Goal: Information Seeking & Learning: Find specific fact

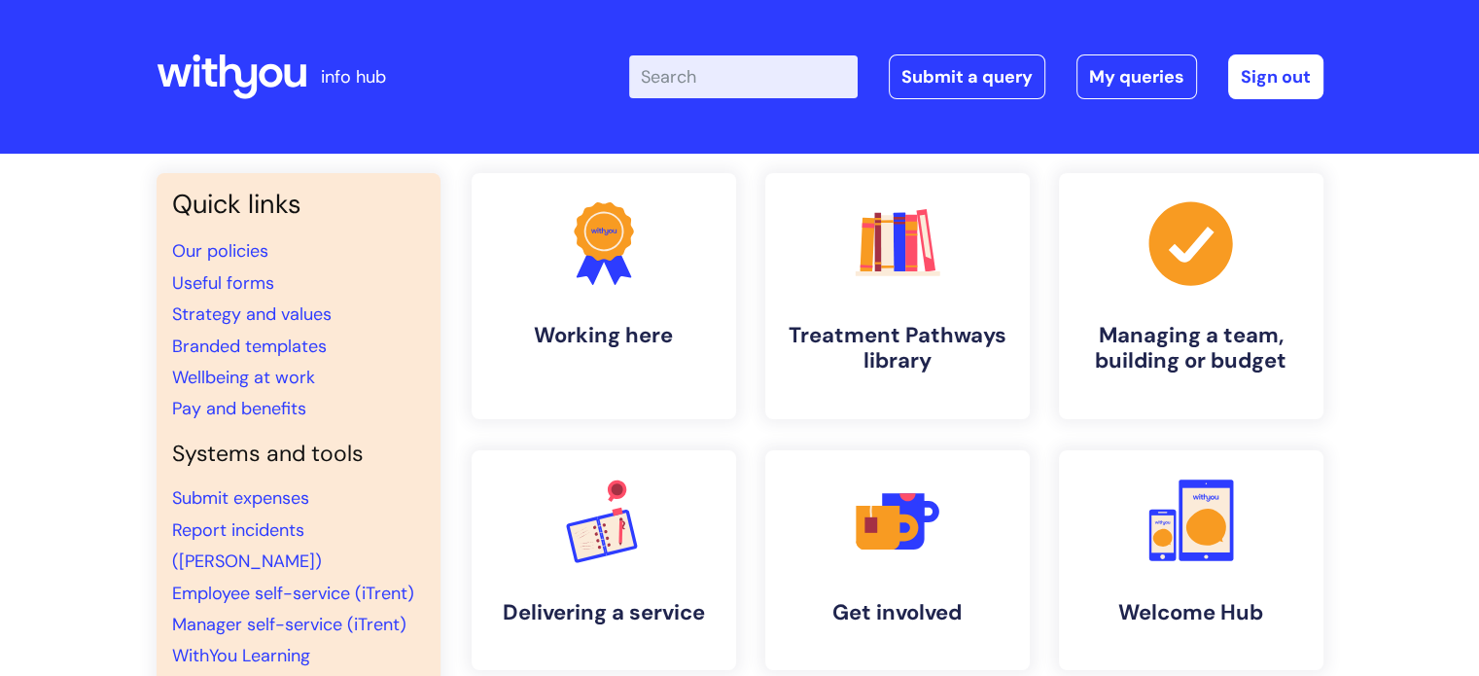
click at [764, 79] on input "Enter your search term here..." at bounding box center [743, 76] width 229 height 43
type input "pay"
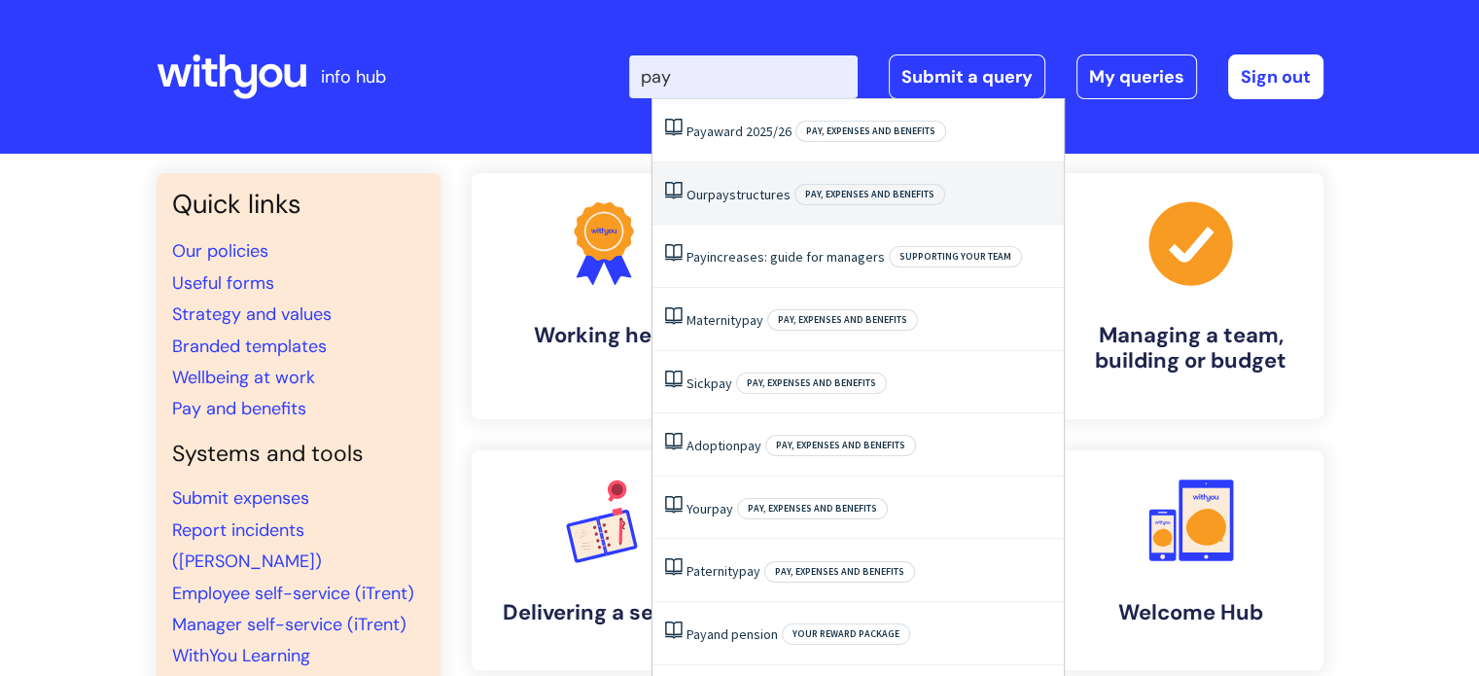
click at [747, 209] on li "Our pay structures Pay, expenses and benefits" at bounding box center [857, 193] width 411 height 63
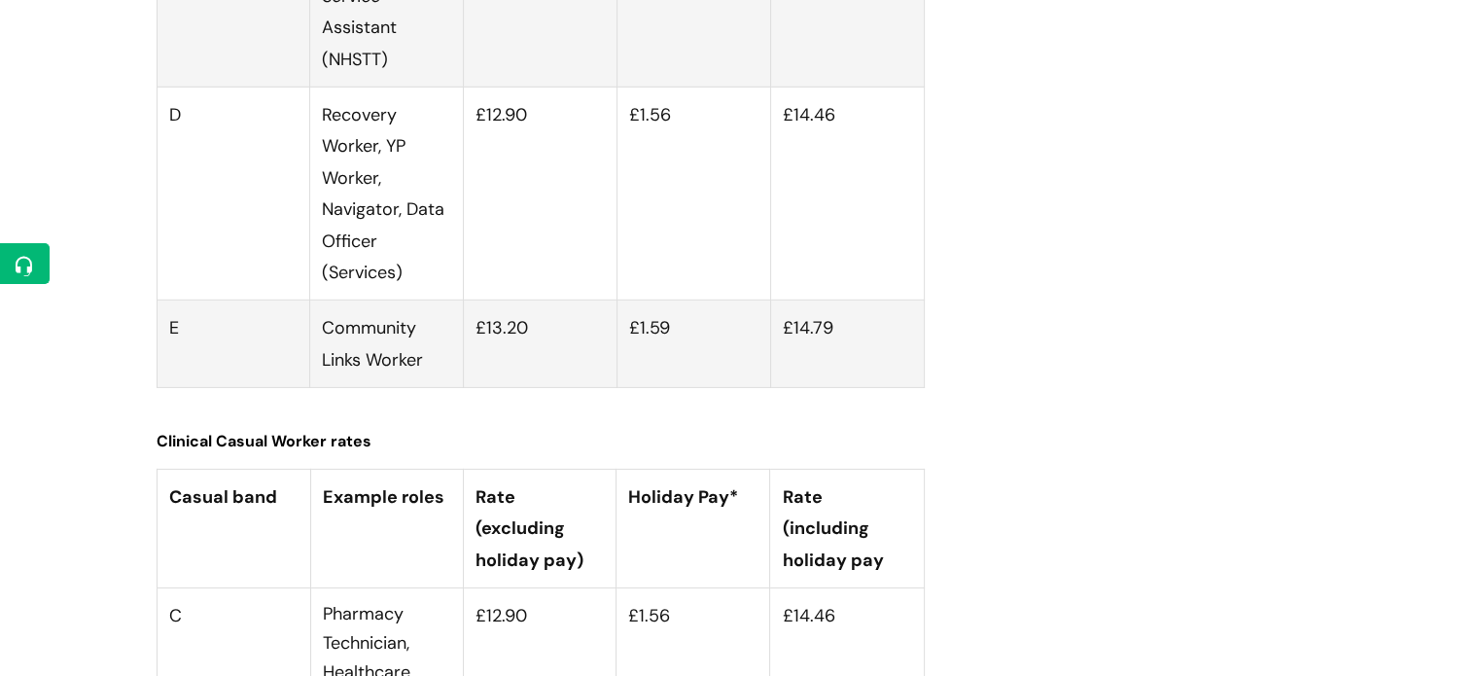
scroll to position [5999, 0]
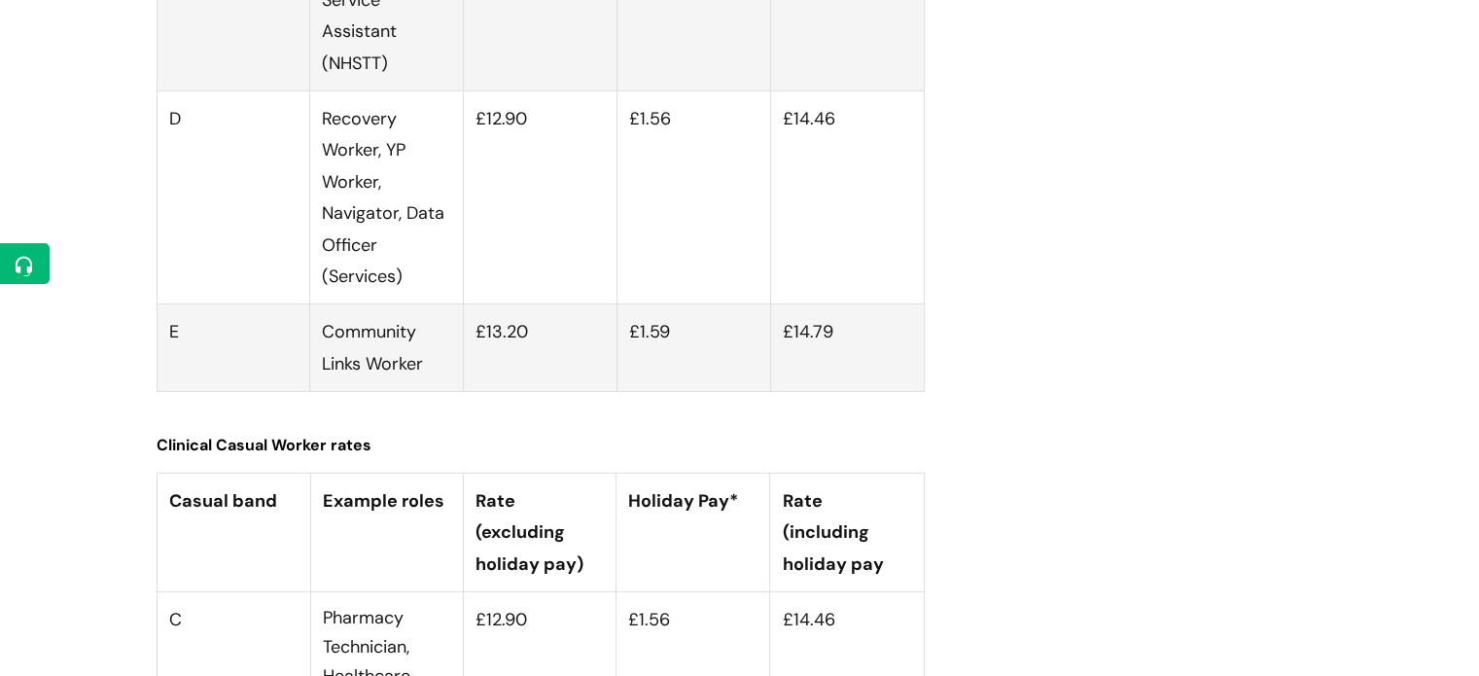
drag, startPoint x: 833, startPoint y: 290, endPoint x: 785, endPoint y: 292, distance: 48.7
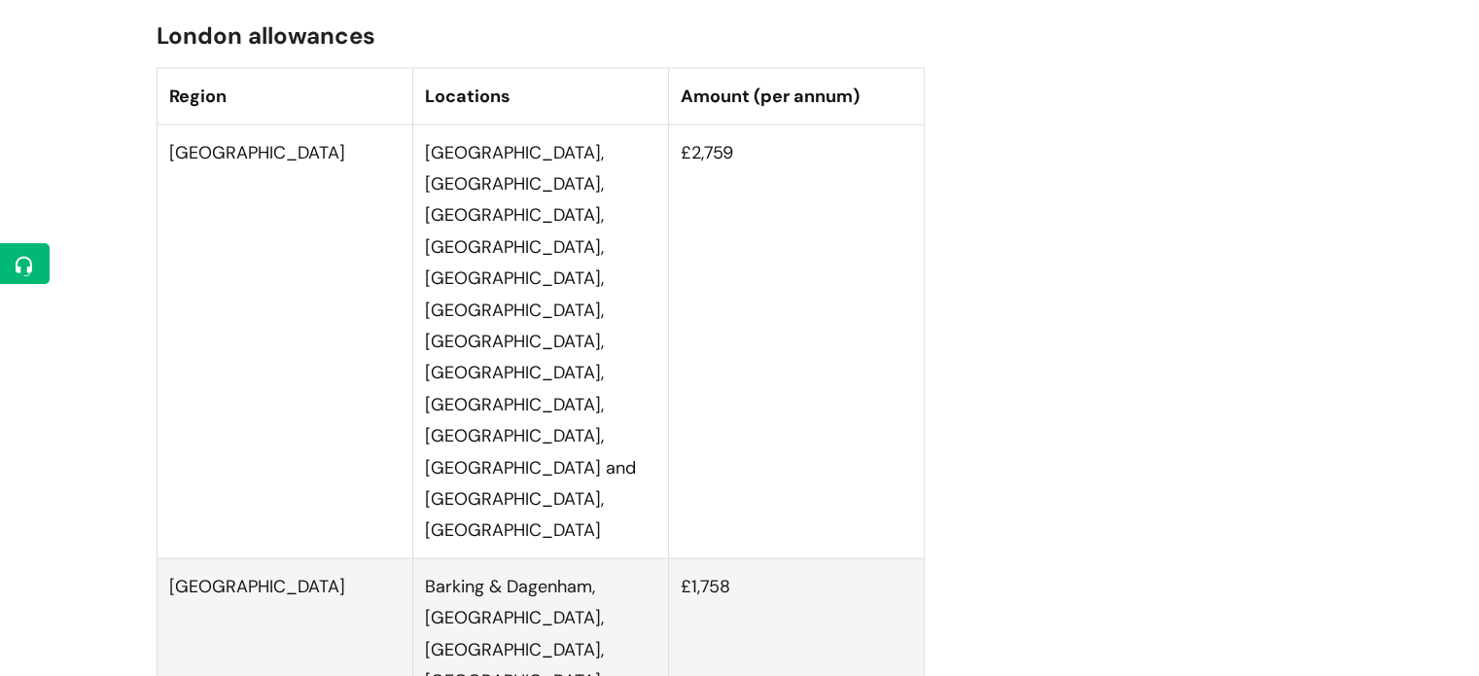
scroll to position [3901, 0]
